Goal: Task Accomplishment & Management: Use online tool/utility

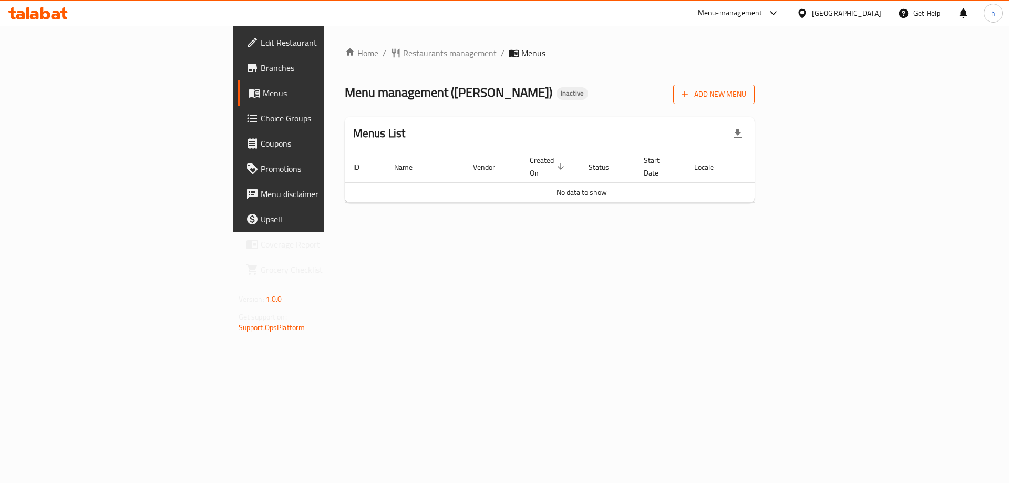
click at [746, 94] on span "Add New Menu" at bounding box center [714, 94] width 65 height 13
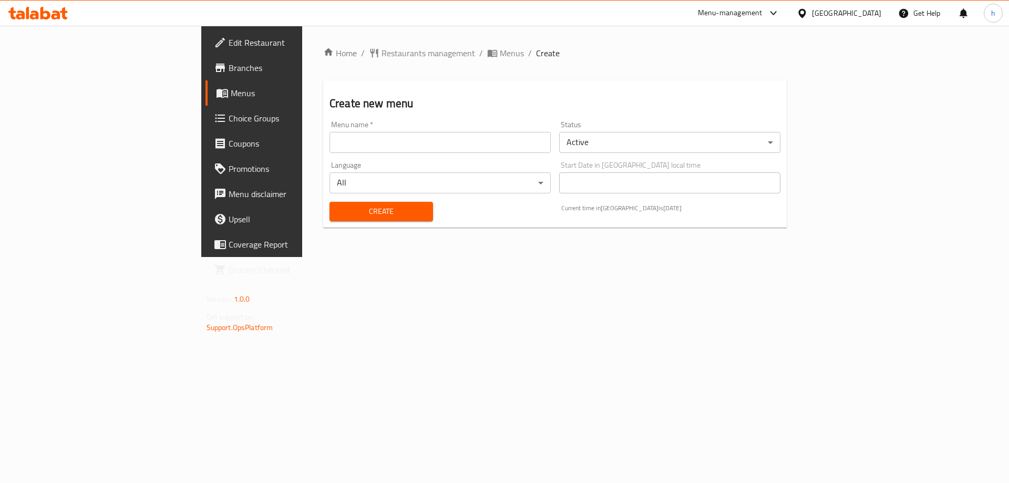
click at [346, 147] on input "text" at bounding box center [439, 142] width 221 height 21
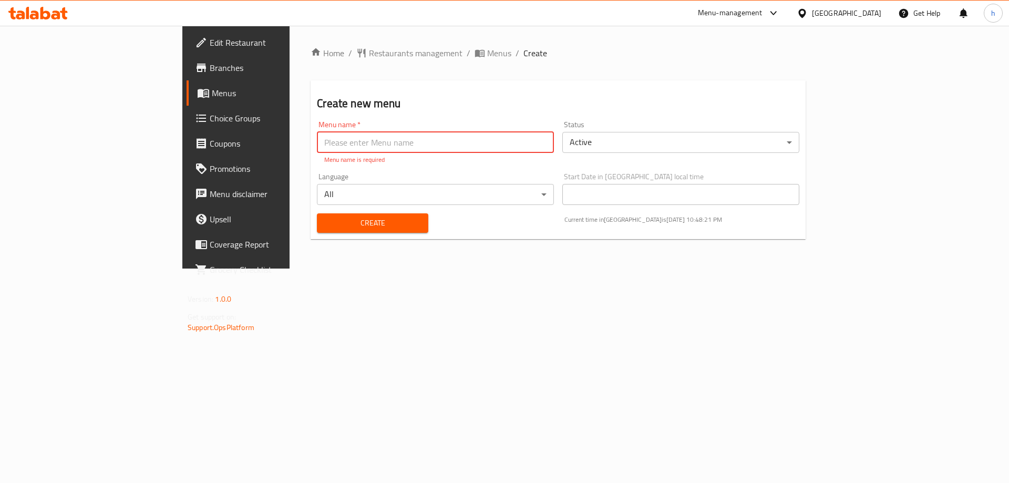
click at [317, 138] on input "text" at bounding box center [435, 142] width 237 height 21
type input "[DATE]"
click at [311, 224] on div "Create" at bounding box center [372, 223] width 123 height 32
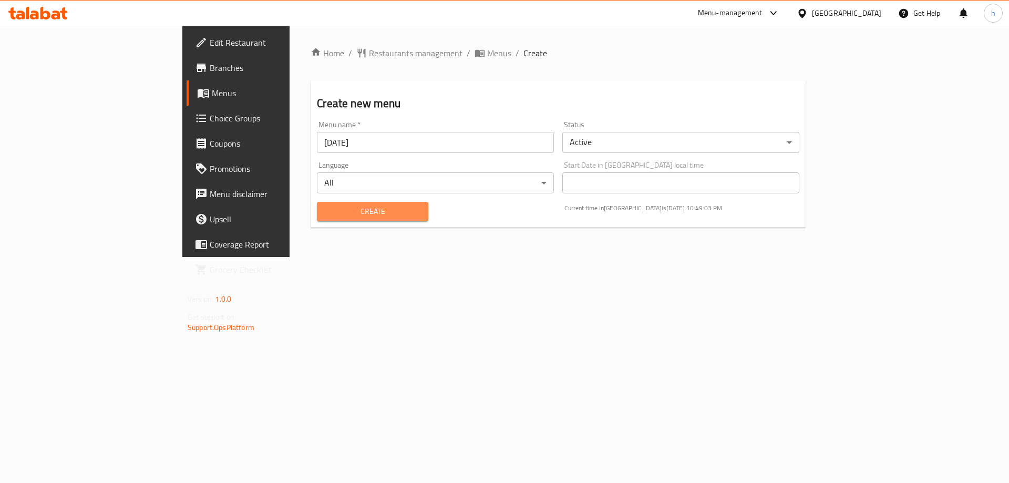
click at [325, 214] on span "Create" at bounding box center [372, 211] width 94 height 13
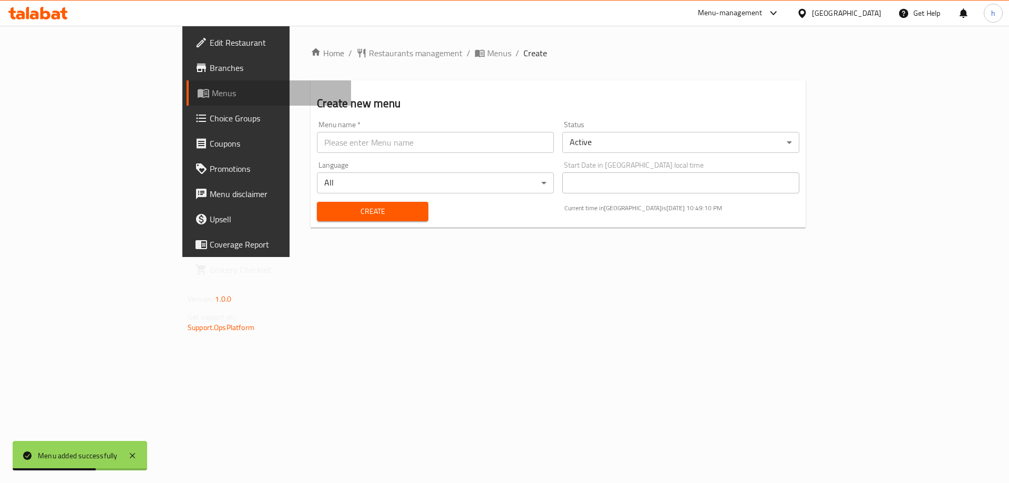
click at [212, 89] on span "Menus" at bounding box center [277, 93] width 131 height 13
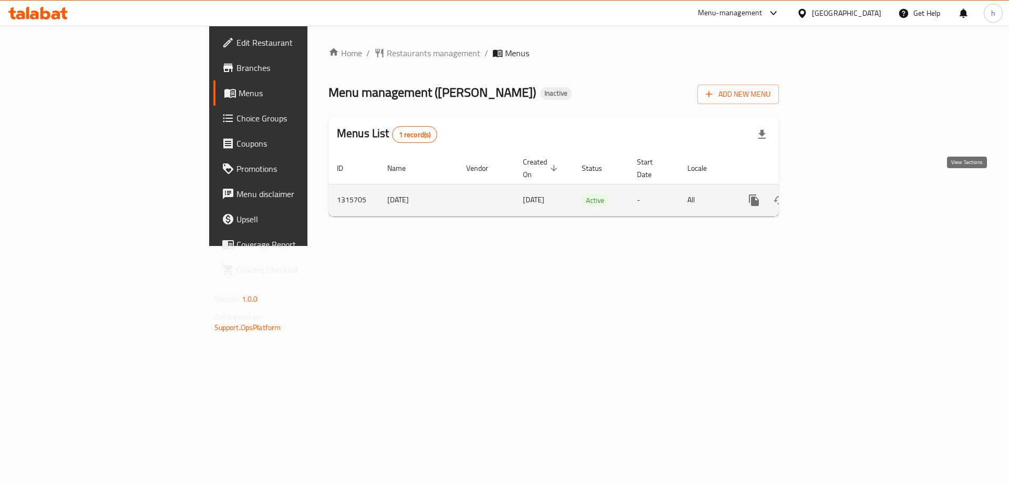
click at [836, 194] on icon "enhanced table" at bounding box center [829, 200] width 13 height 13
